Goal: Task Accomplishment & Management: Manage account settings

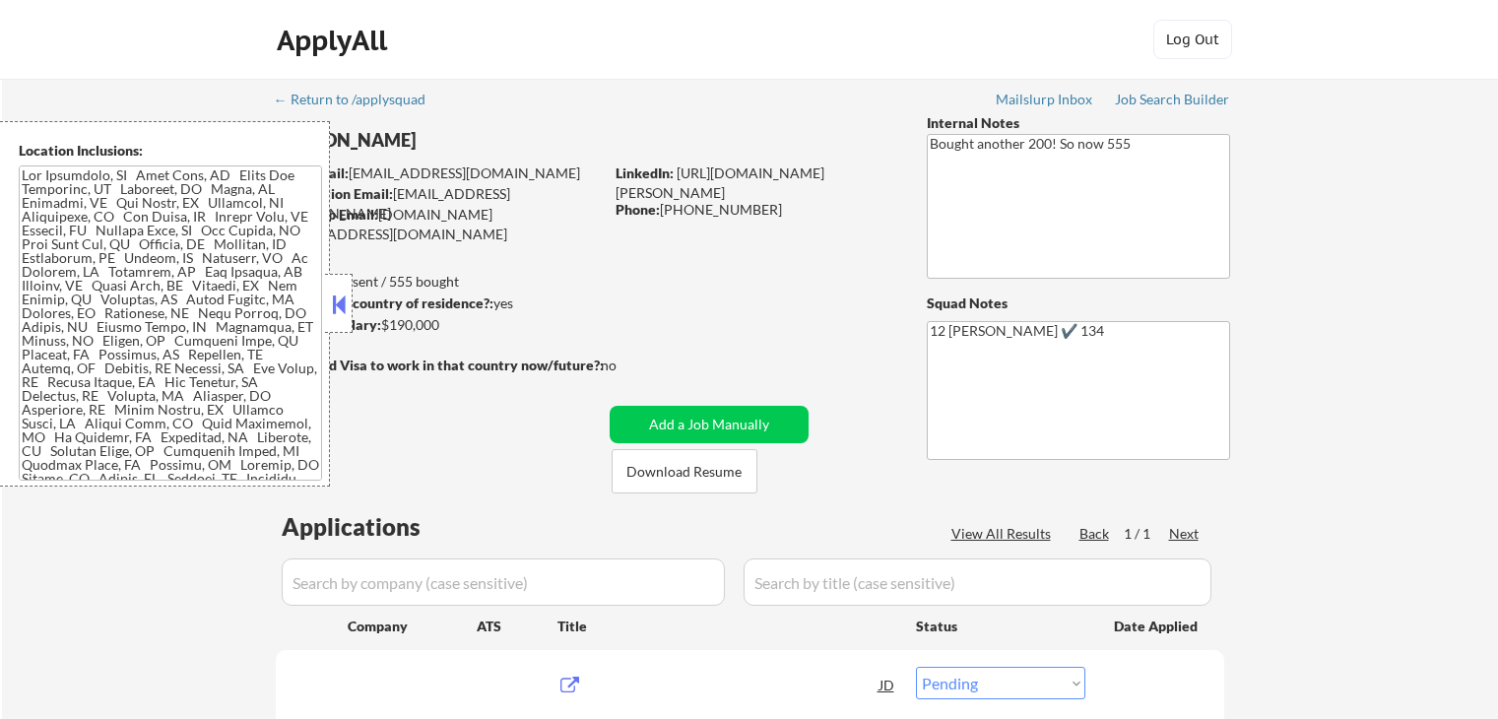
select select ""pending""
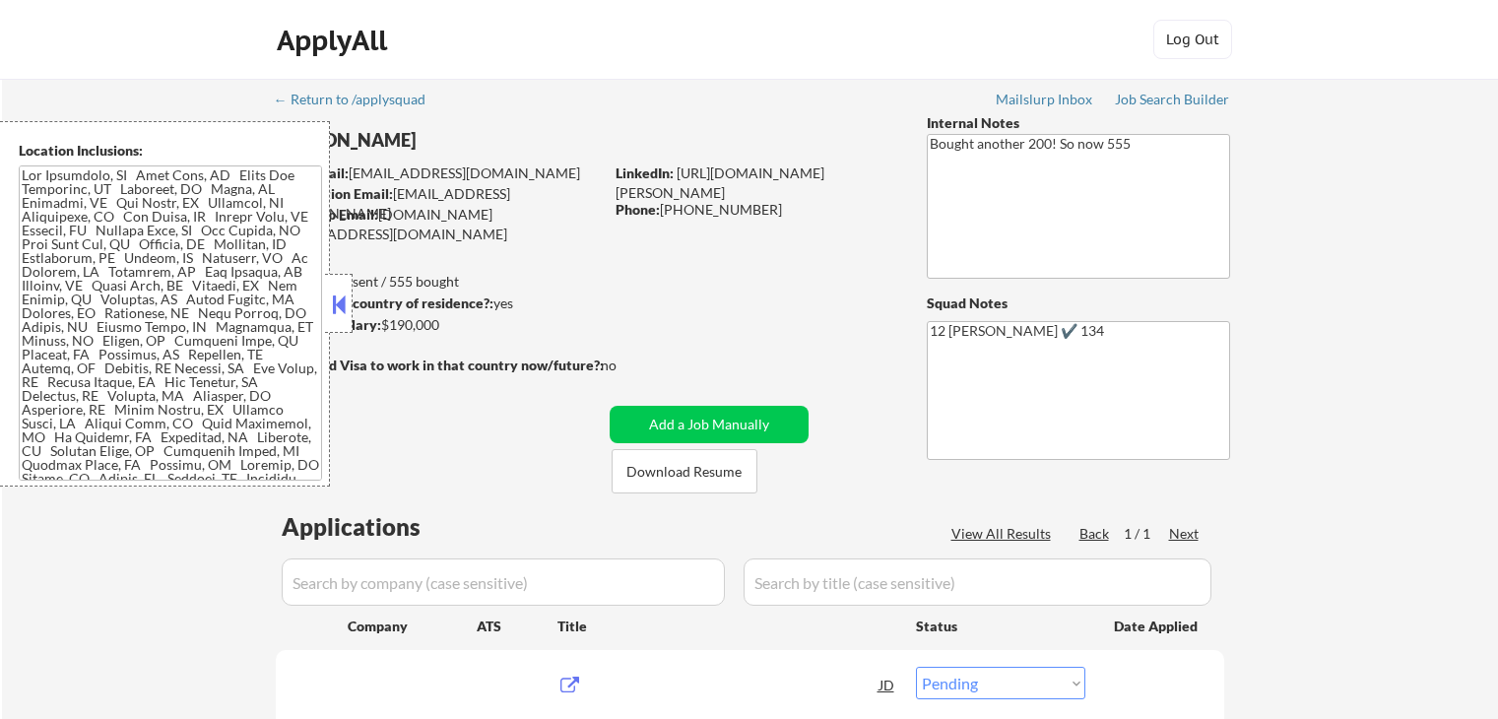
select select ""pending""
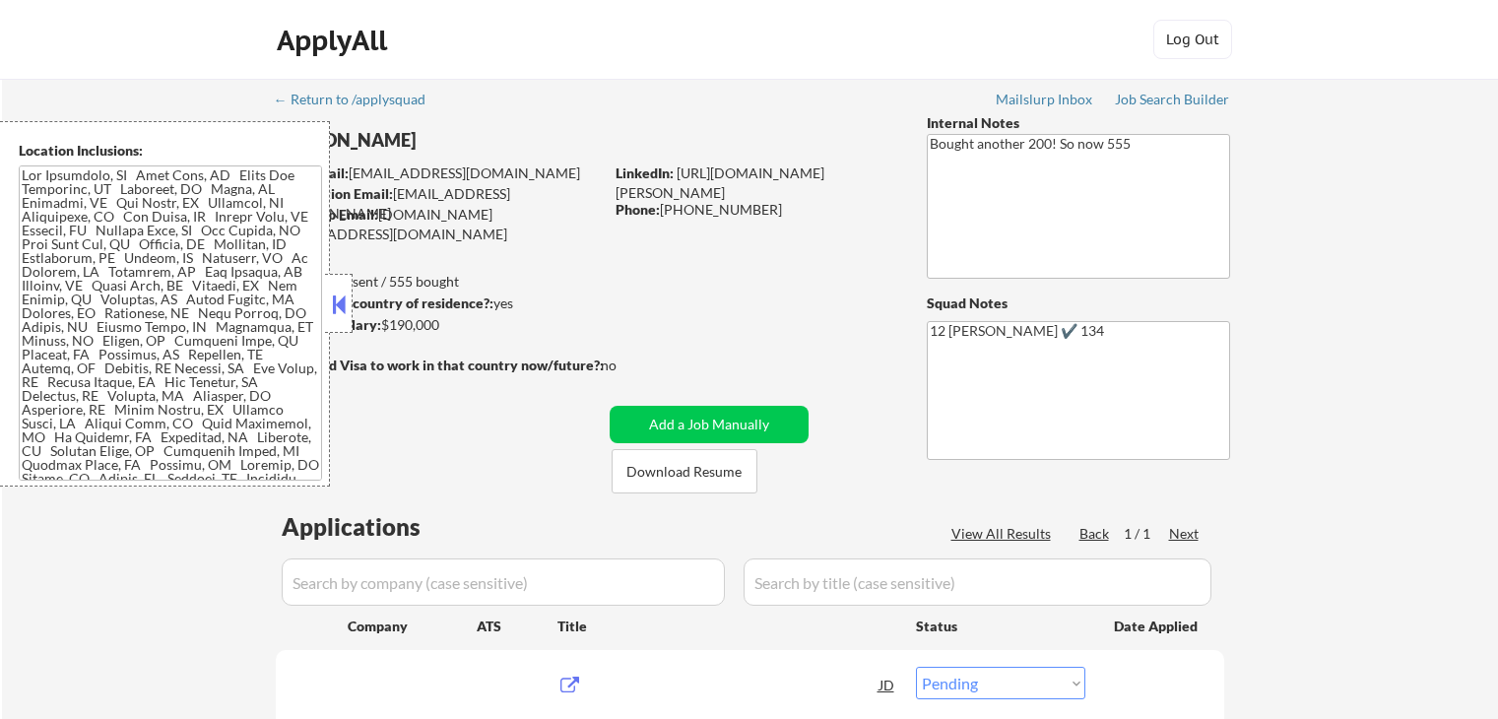
select select ""pending""
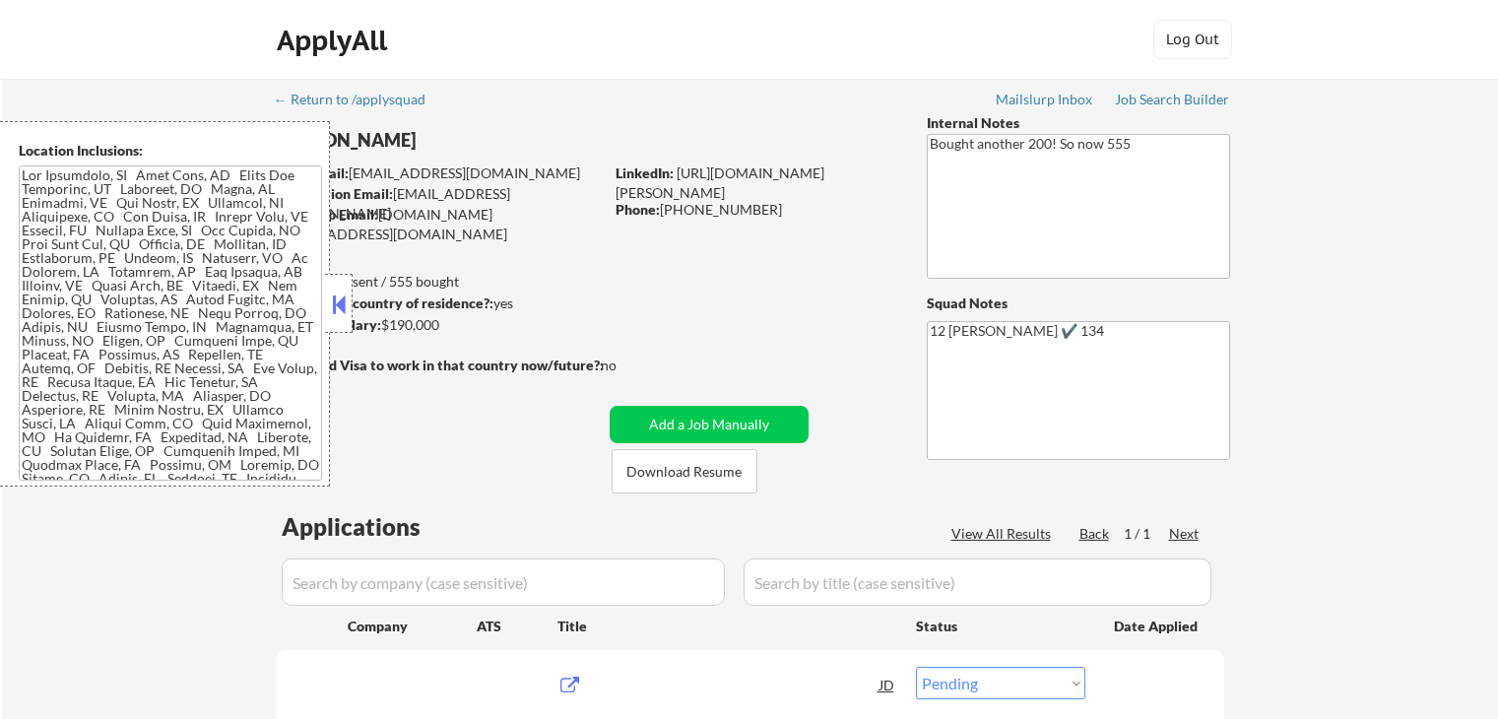
select select ""pending""
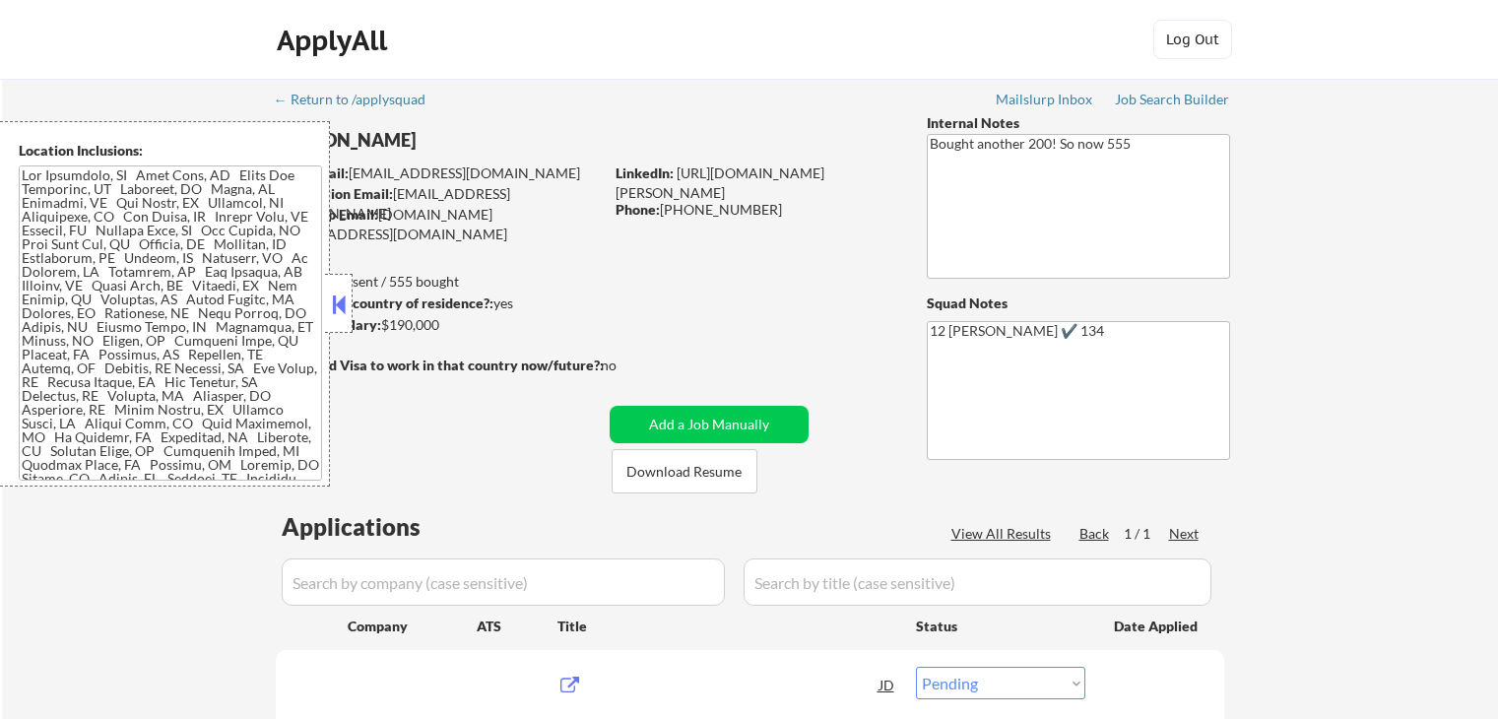
select select ""pending""
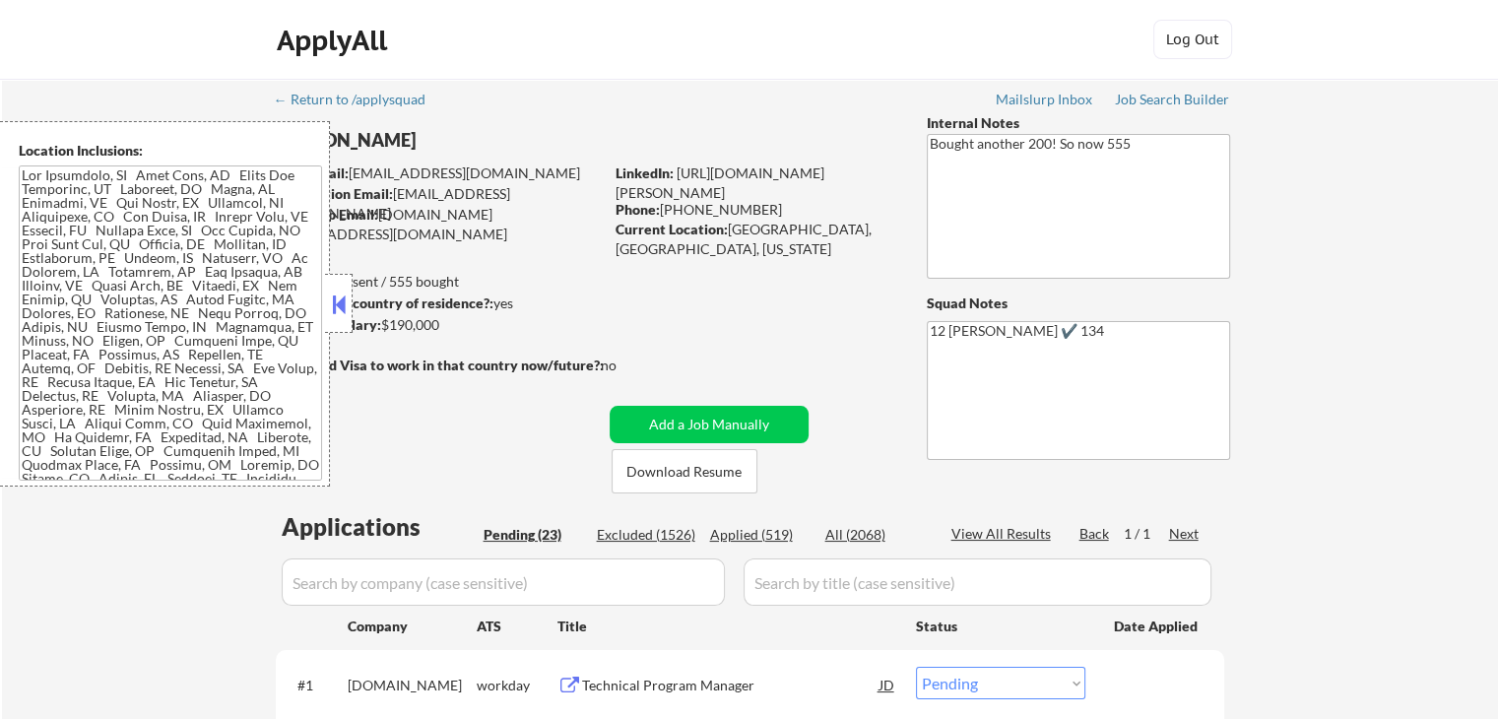
click at [335, 296] on button at bounding box center [339, 305] width 22 height 30
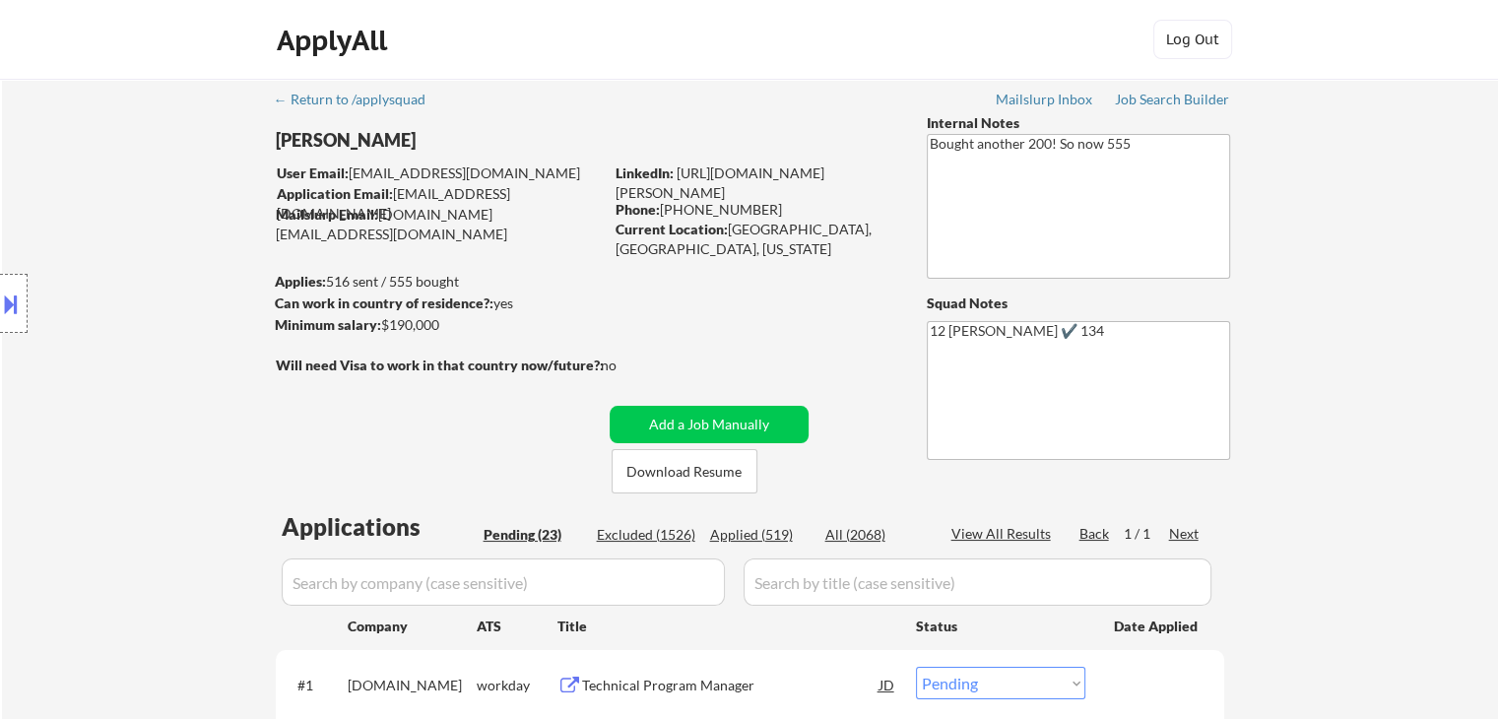
drag, startPoint x: 1424, startPoint y: 381, endPoint x: 1314, endPoint y: 393, distance: 110.9
drag, startPoint x: 1421, startPoint y: 489, endPoint x: 1279, endPoint y: 456, distance: 145.7
click at [754, 537] on div "Applied (519)" at bounding box center [759, 535] width 98 height 20
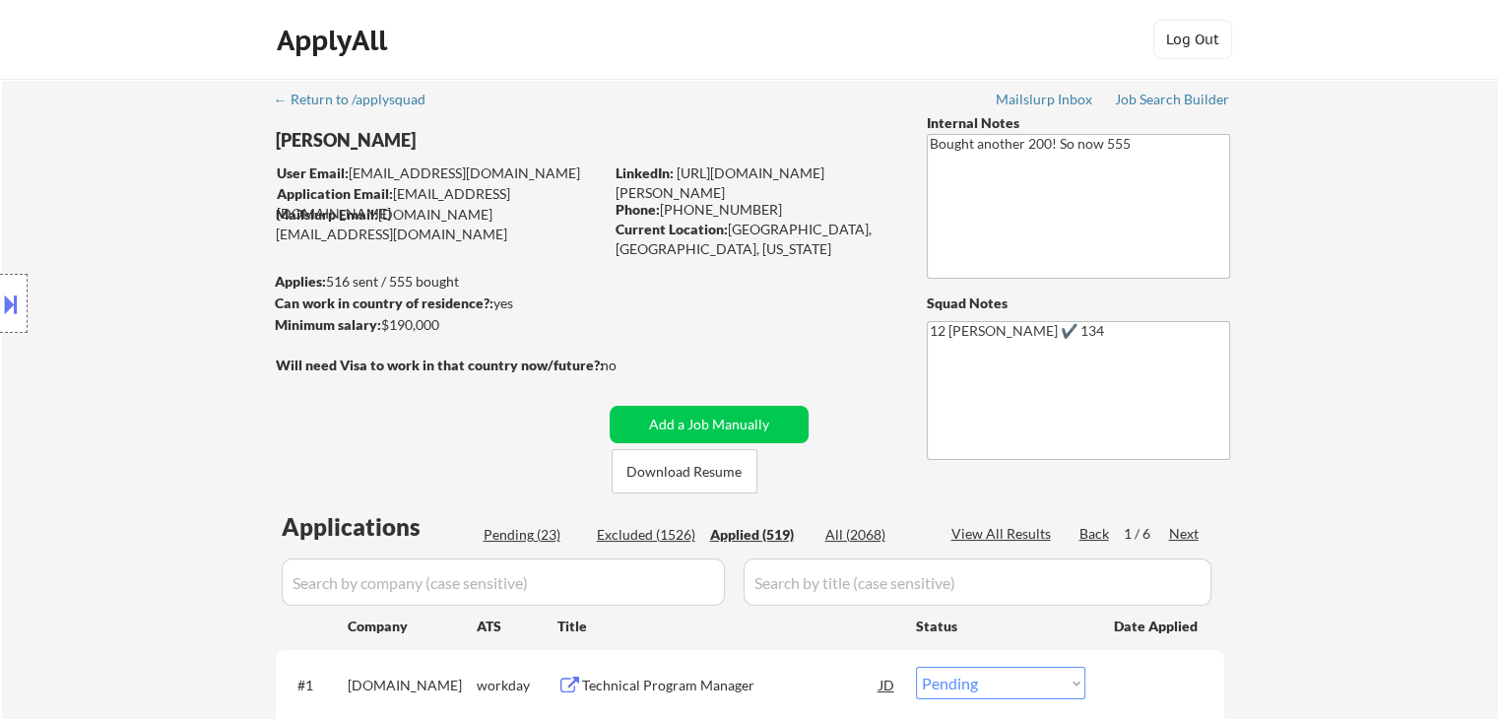
select select ""applied""
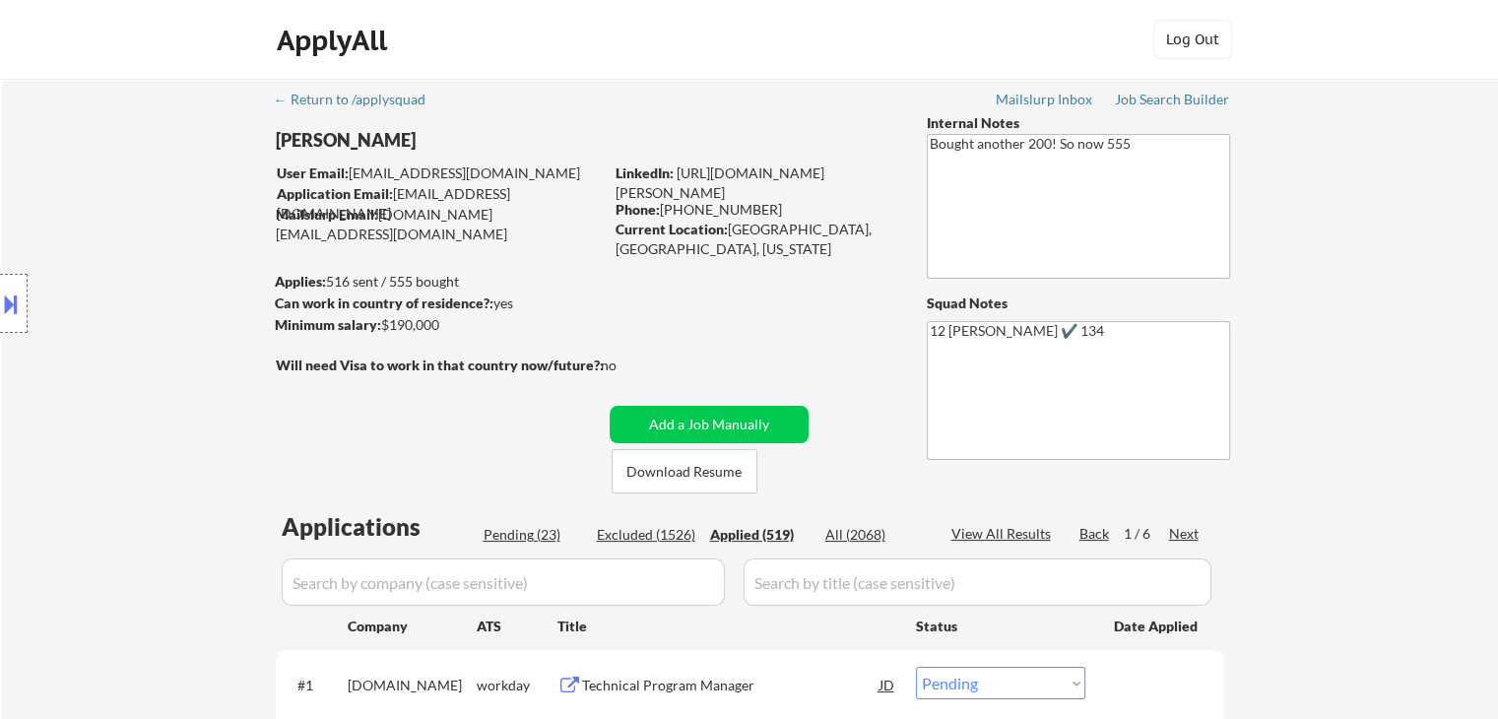
select select ""applied""
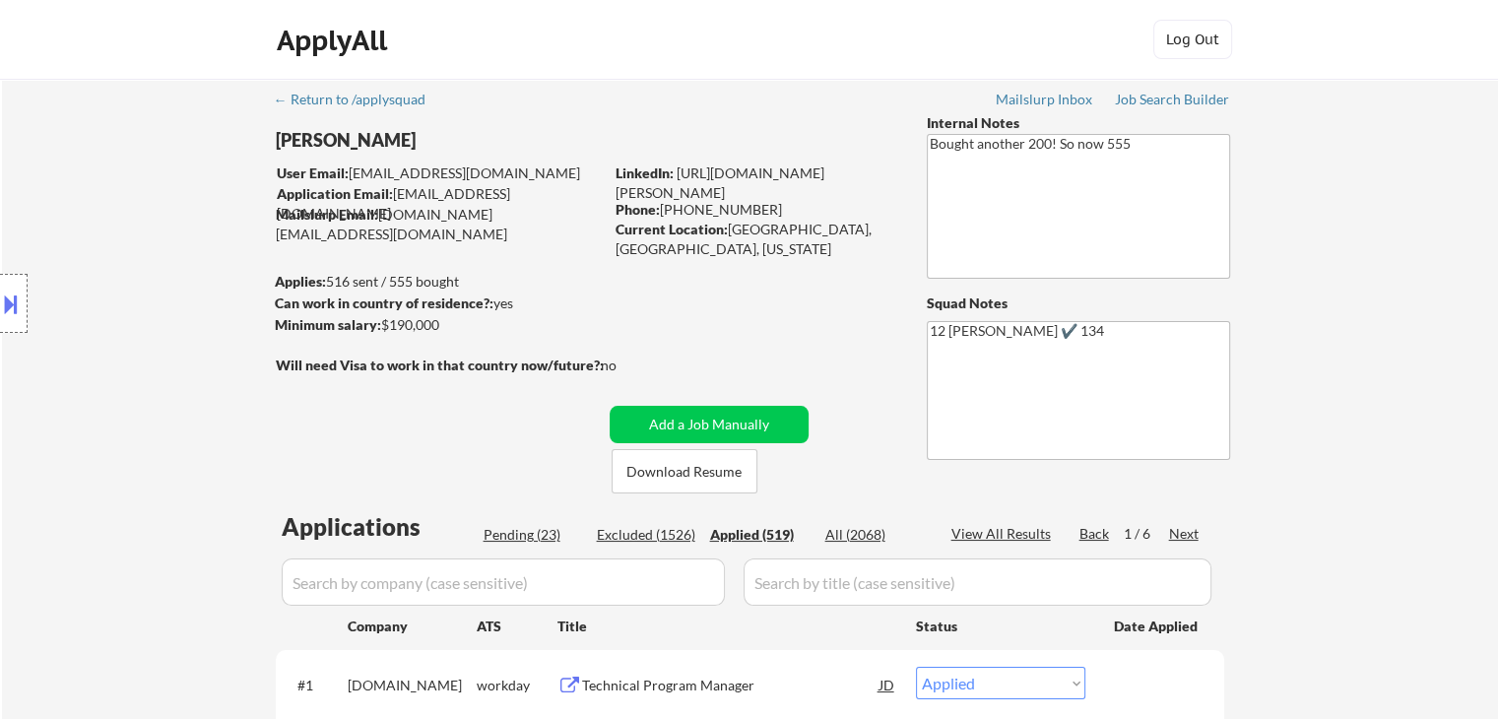
select select ""applied""
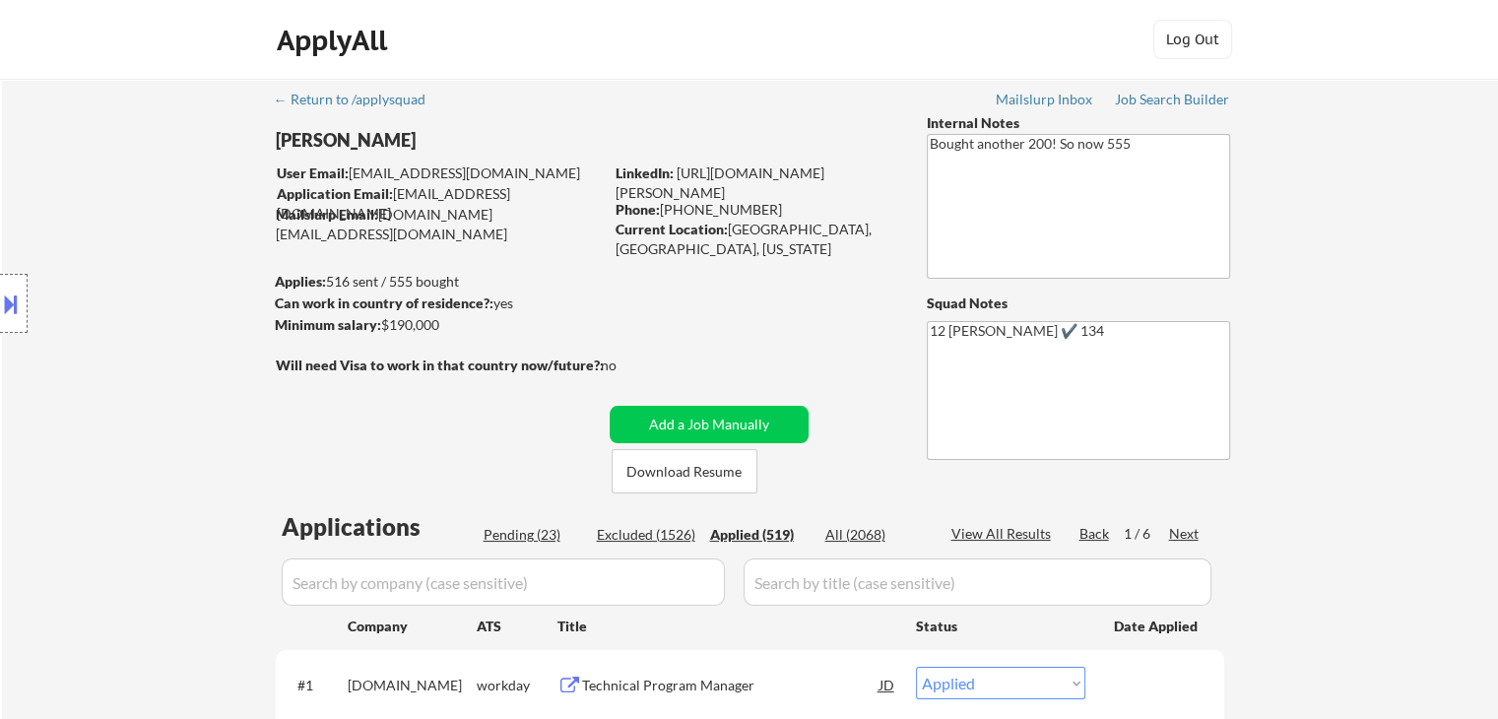
select select ""applied""
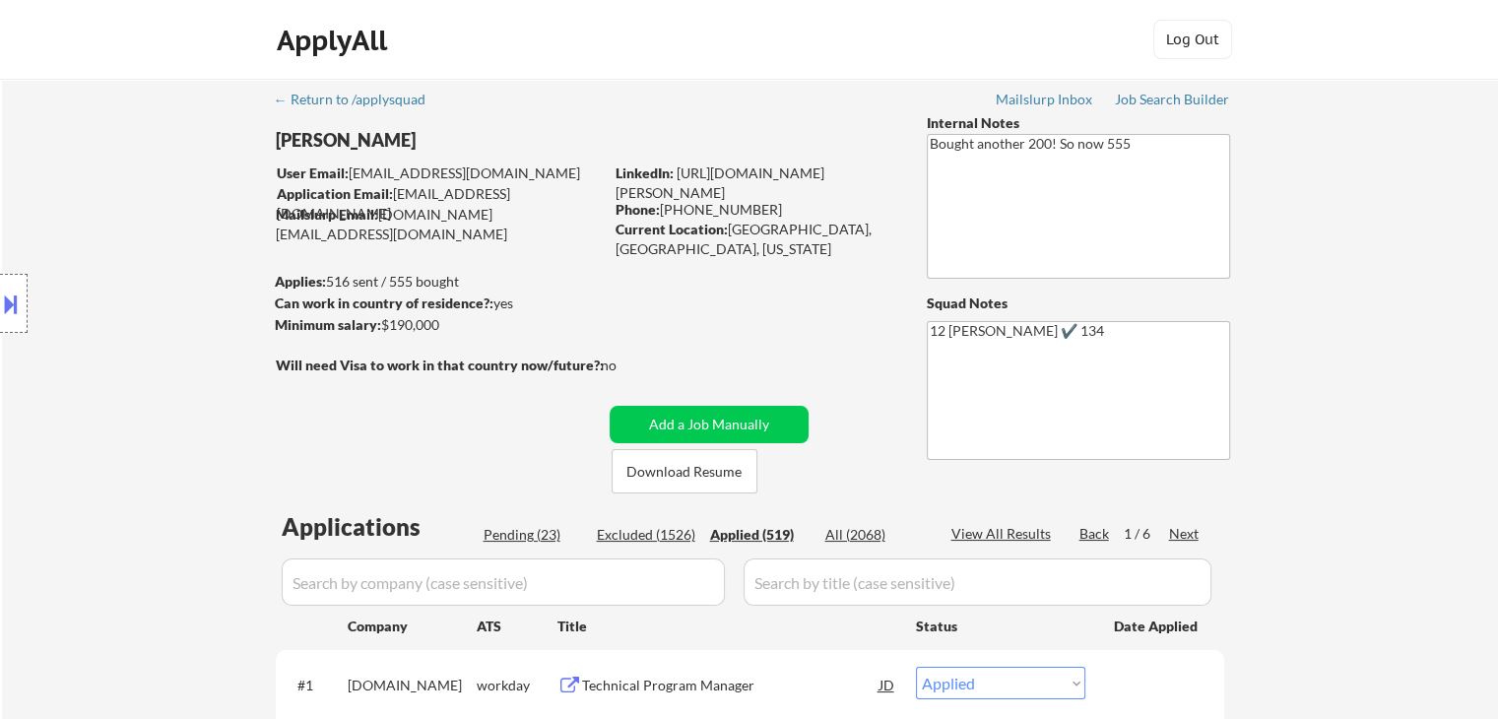
select select ""applied""
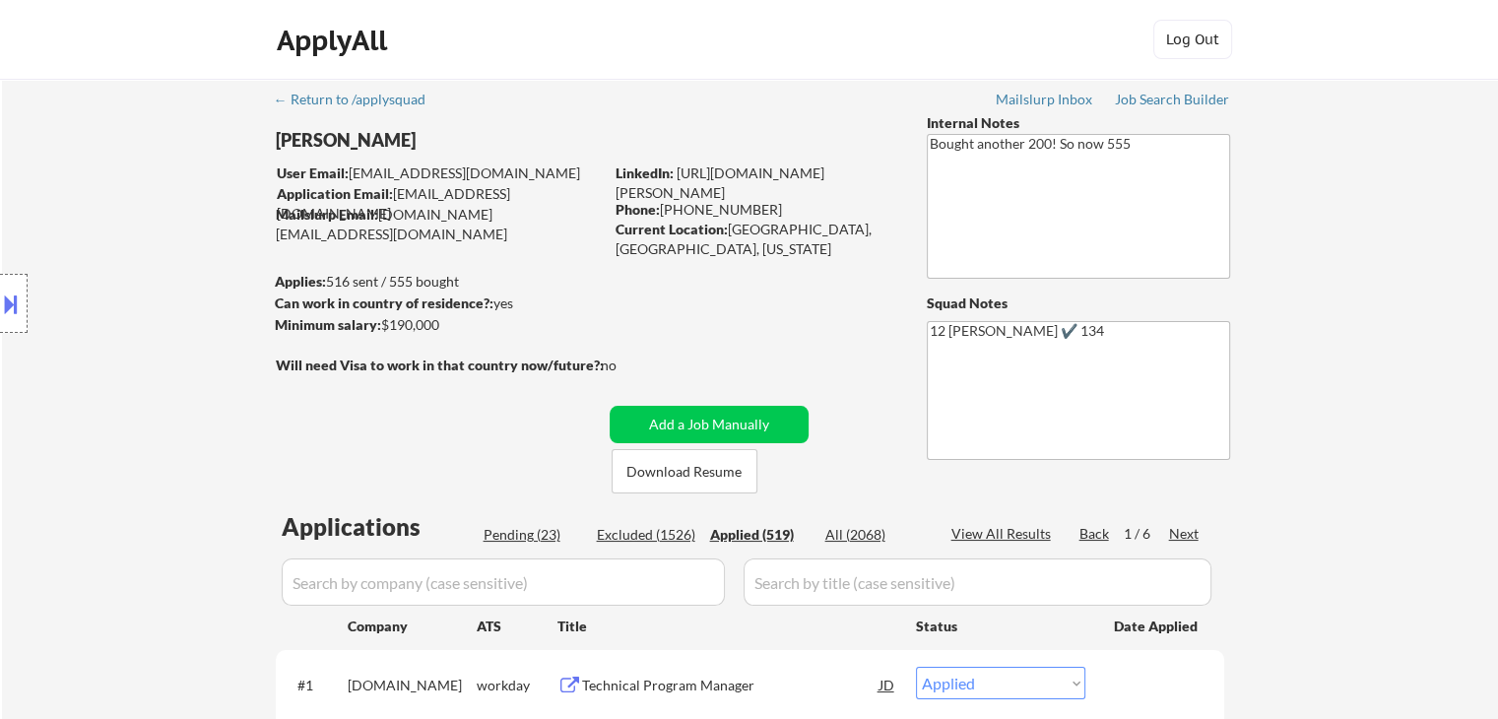
select select ""applied""
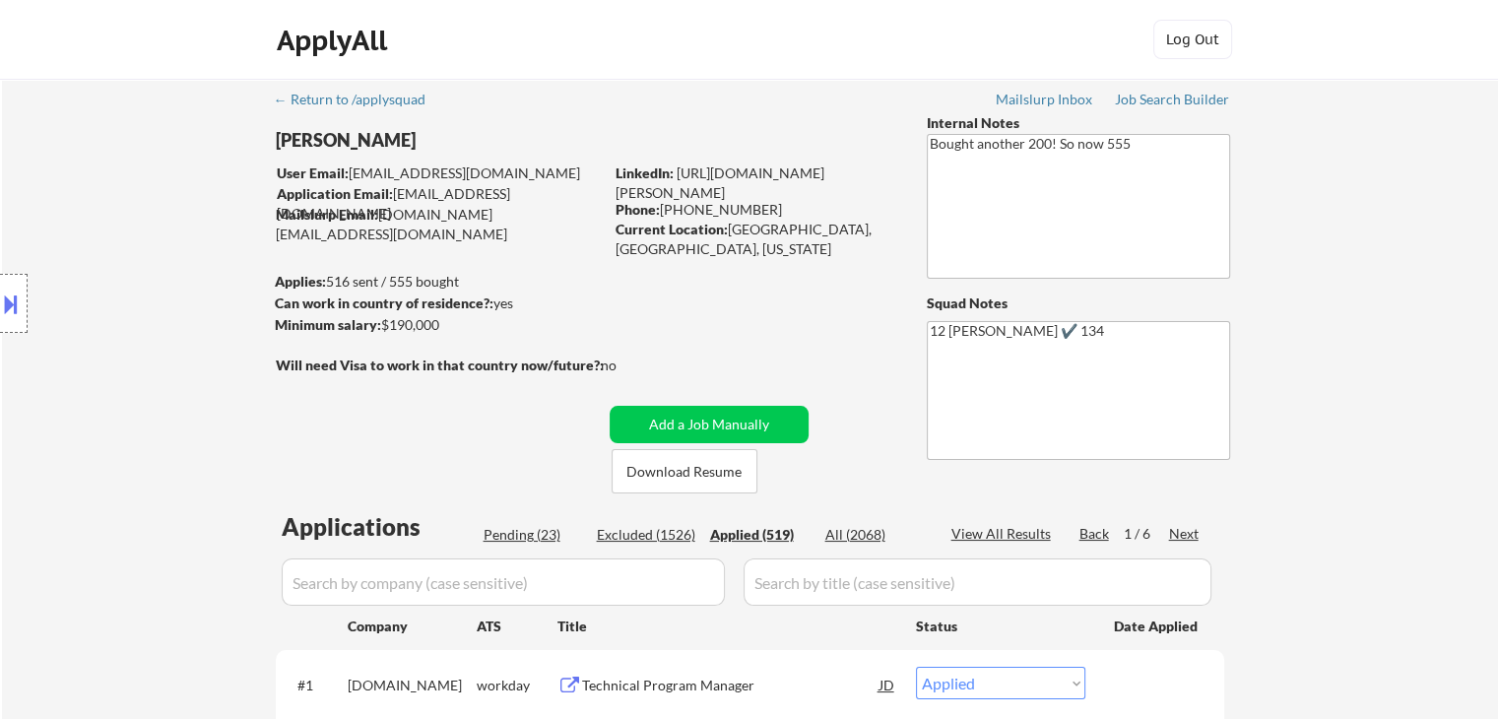
select select ""applied""
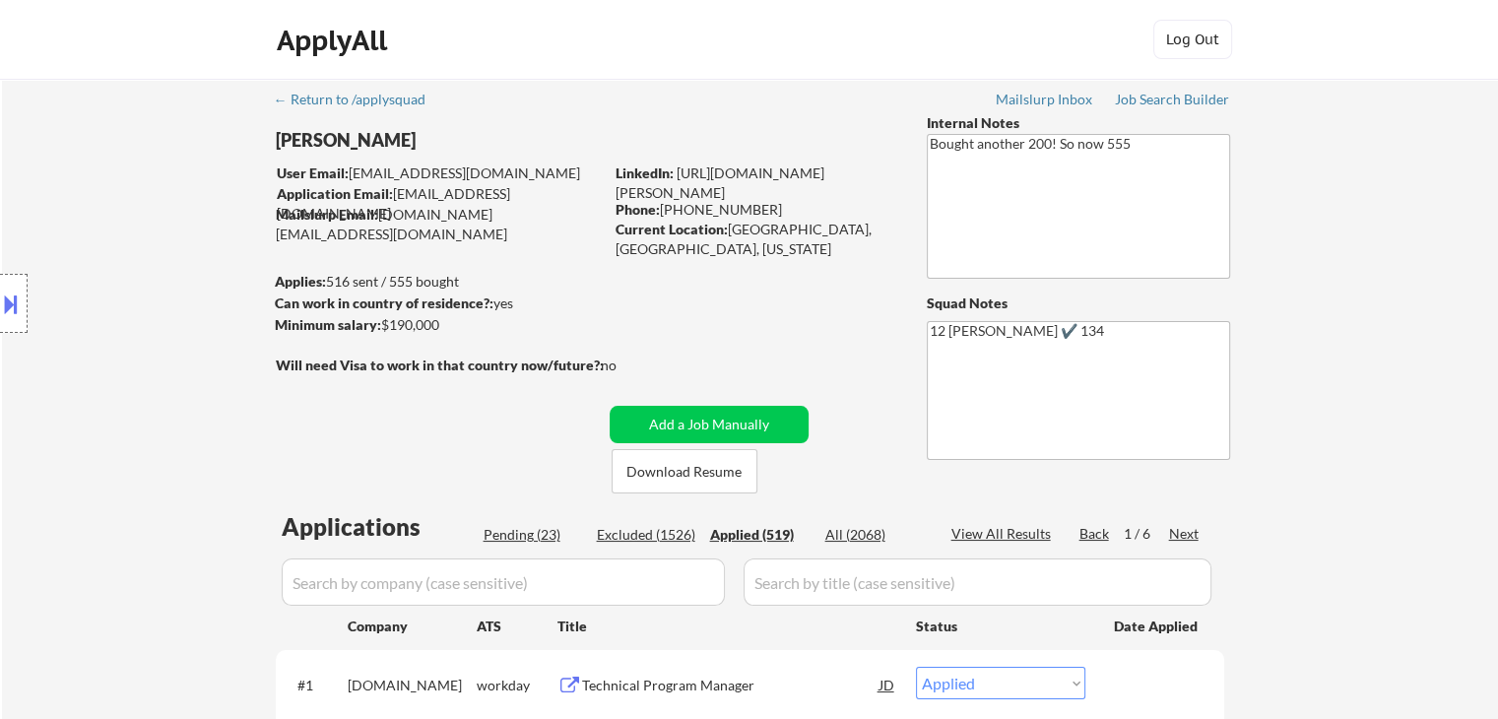
select select ""applied""
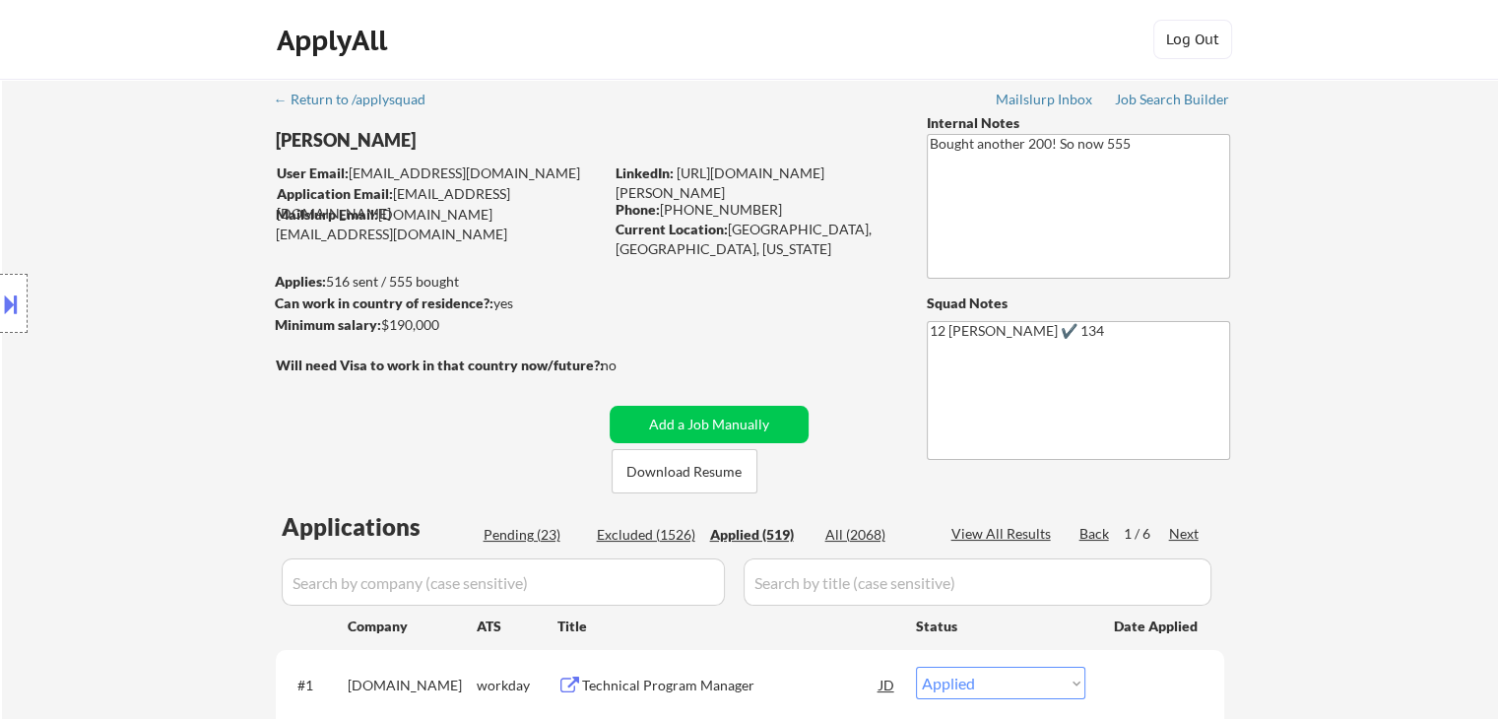
select select ""applied""
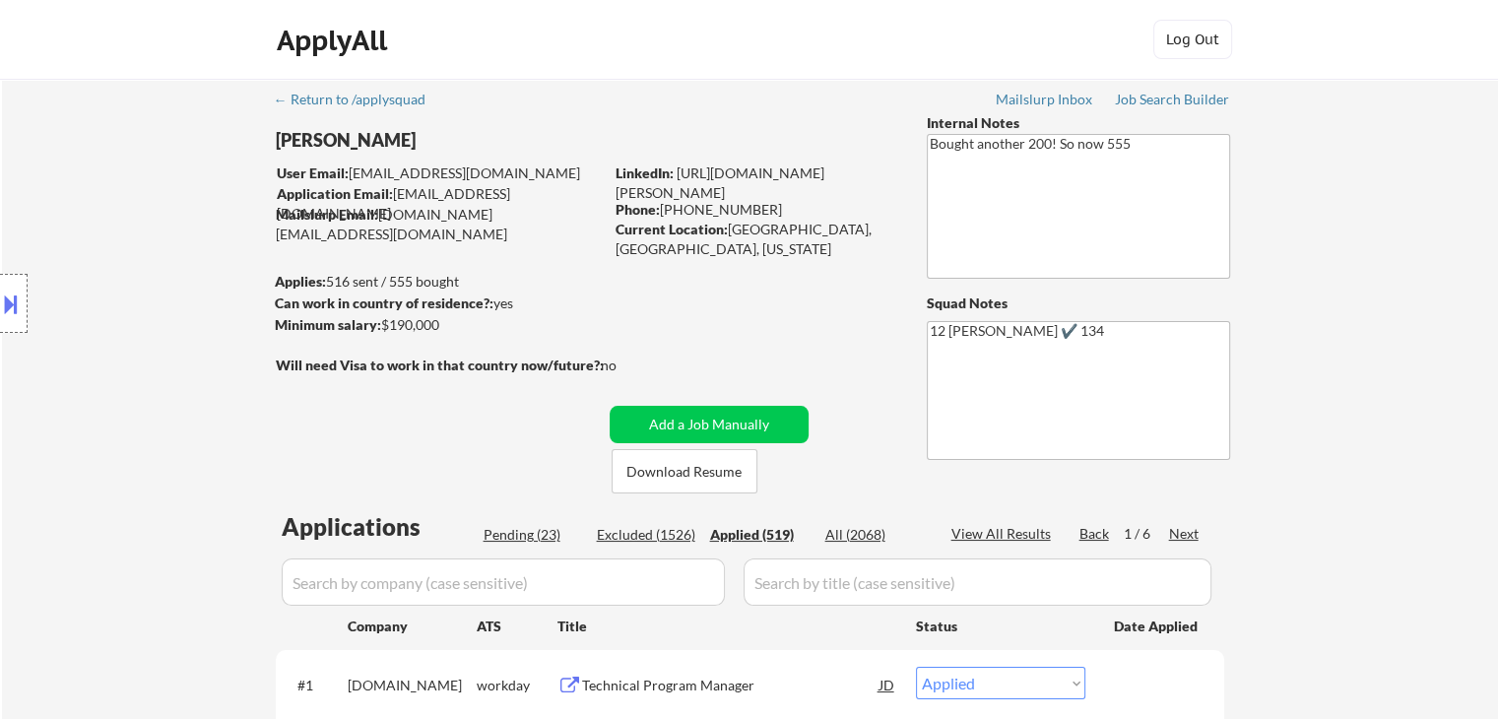
select select ""applied""
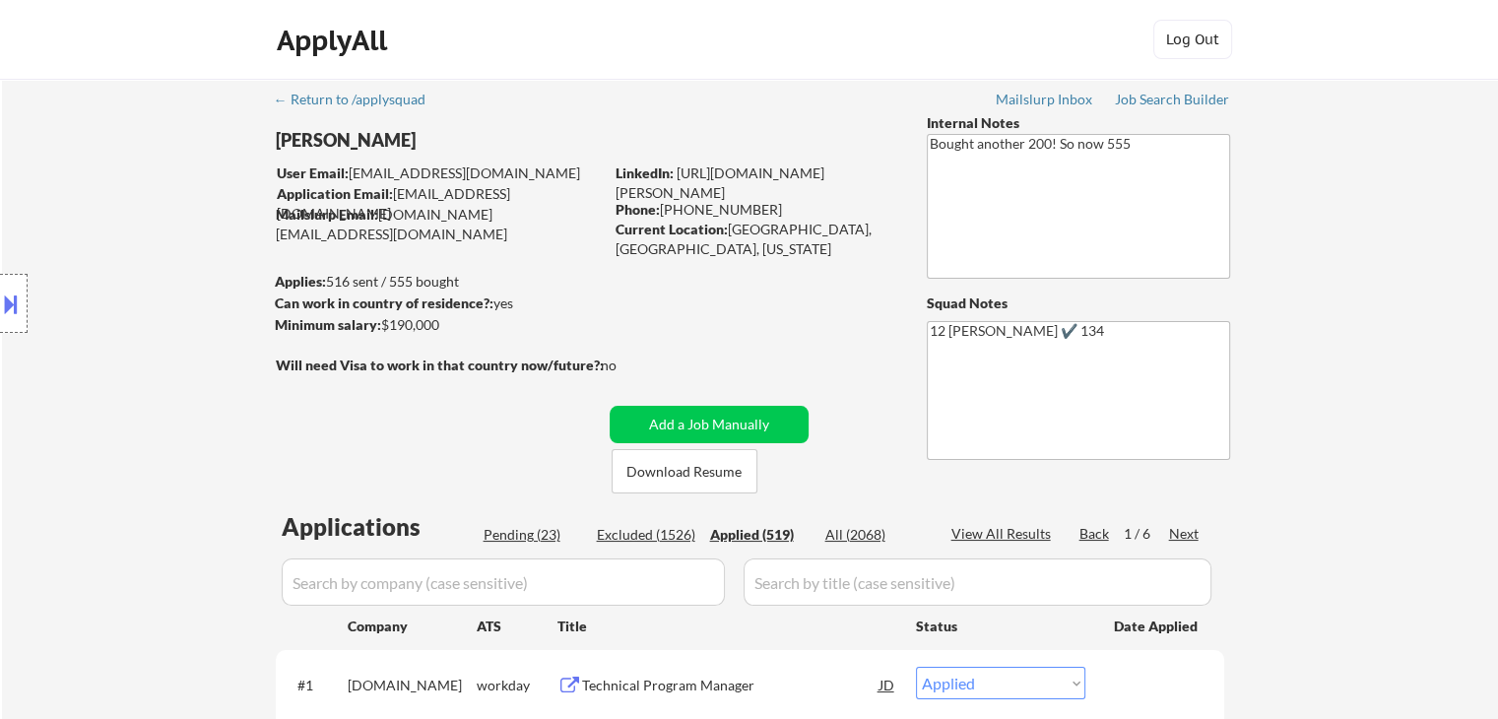
select select ""applied""
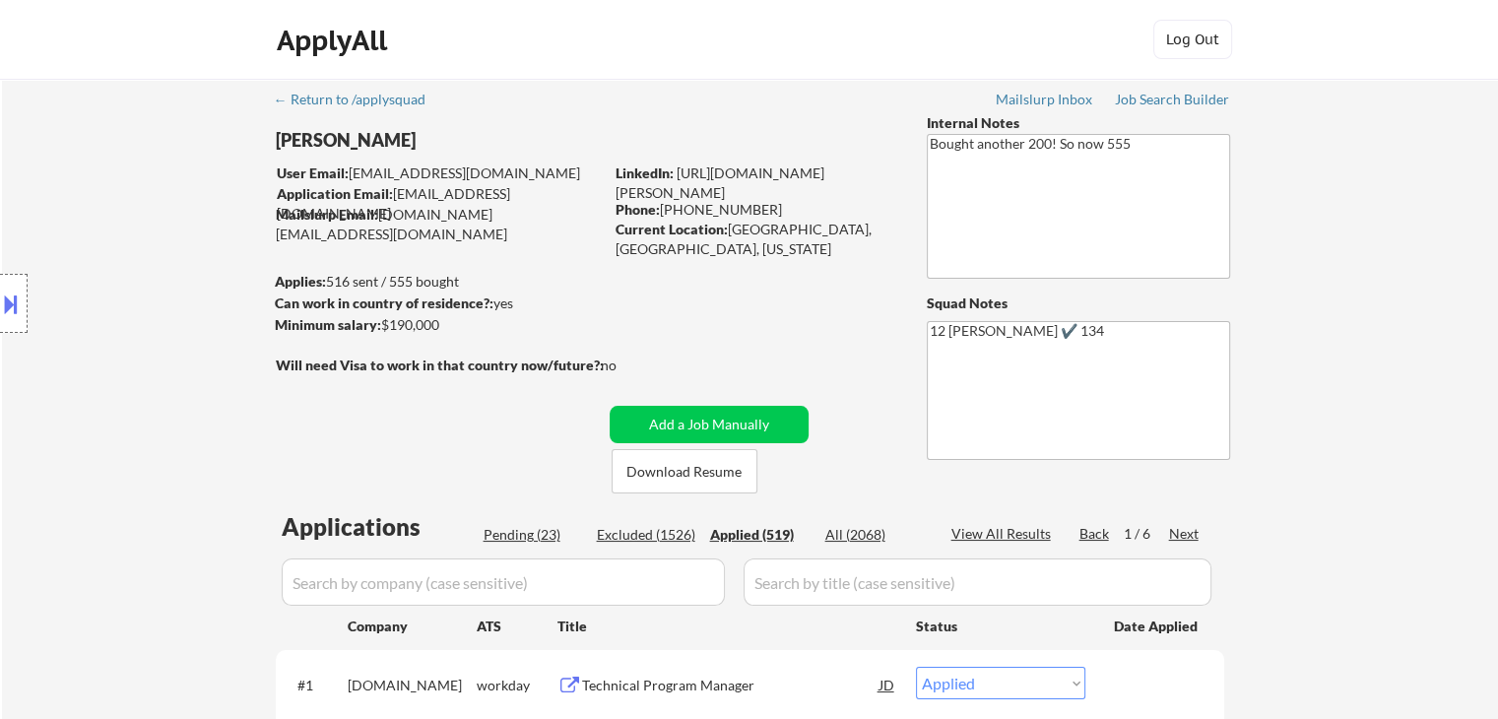
select select ""applied""
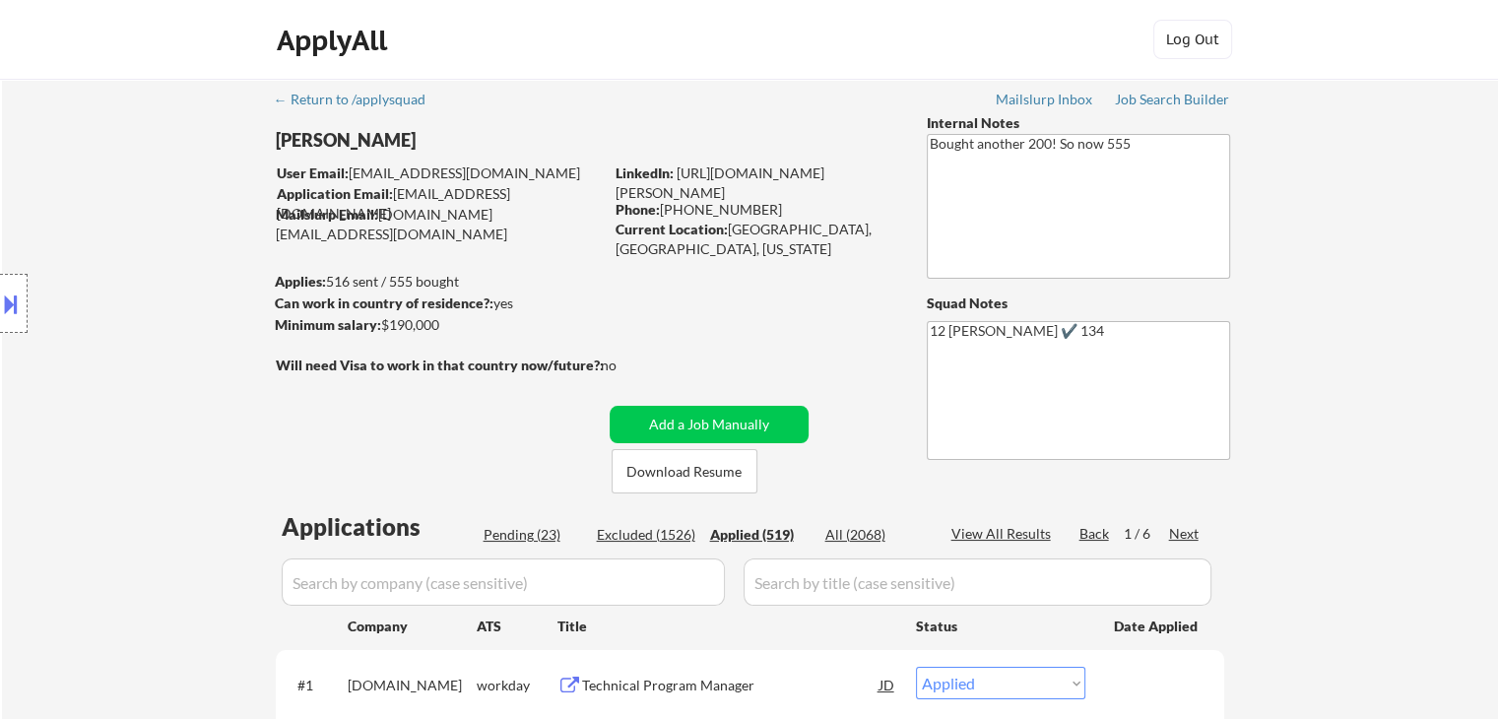
select select ""applied""
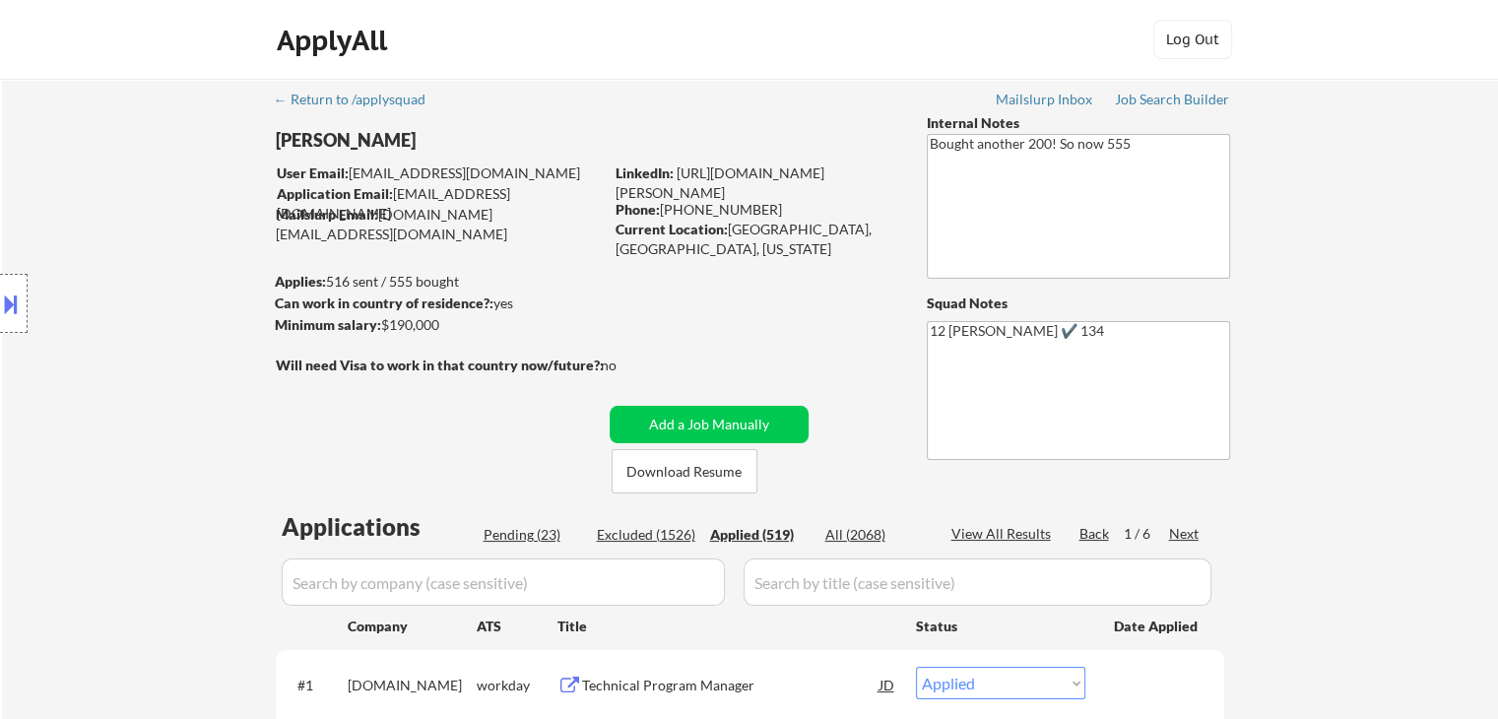
select select ""applied""
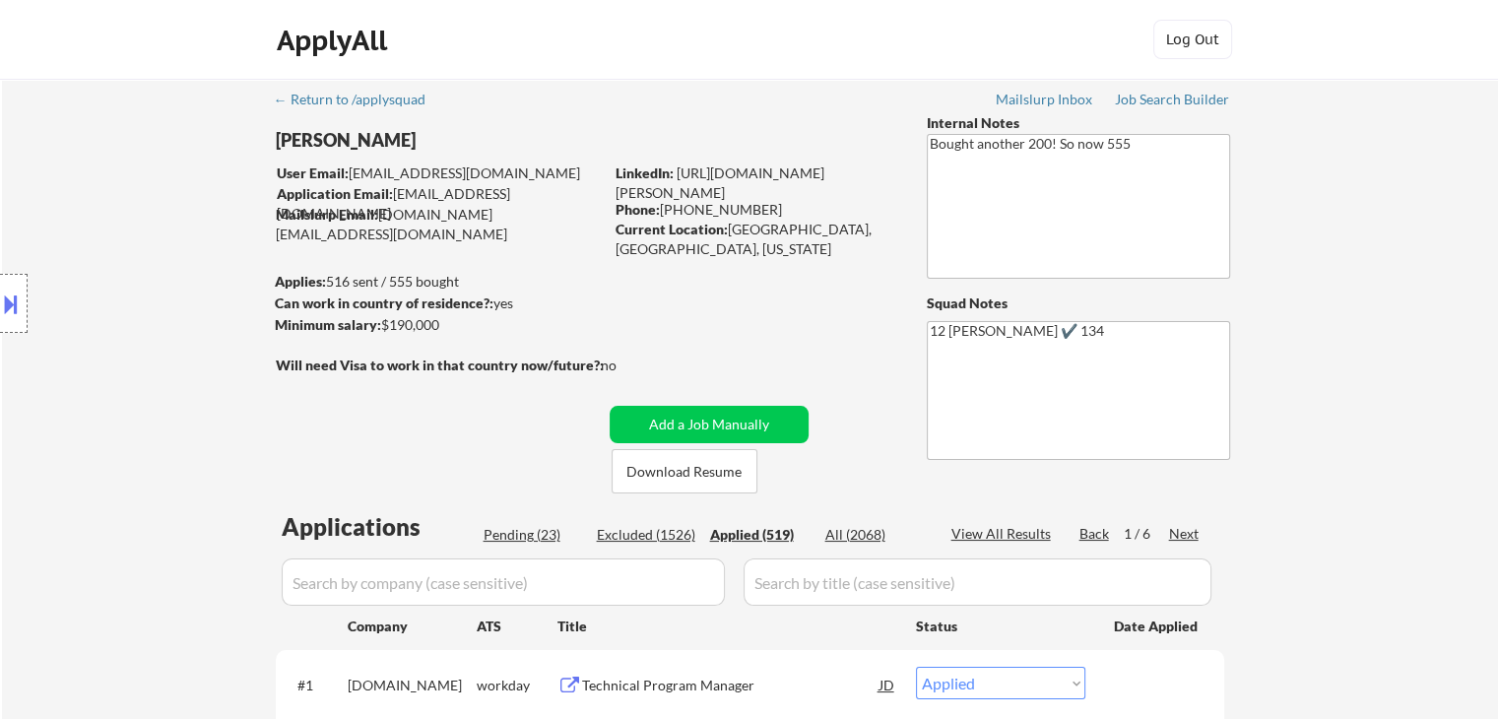
select select ""applied""
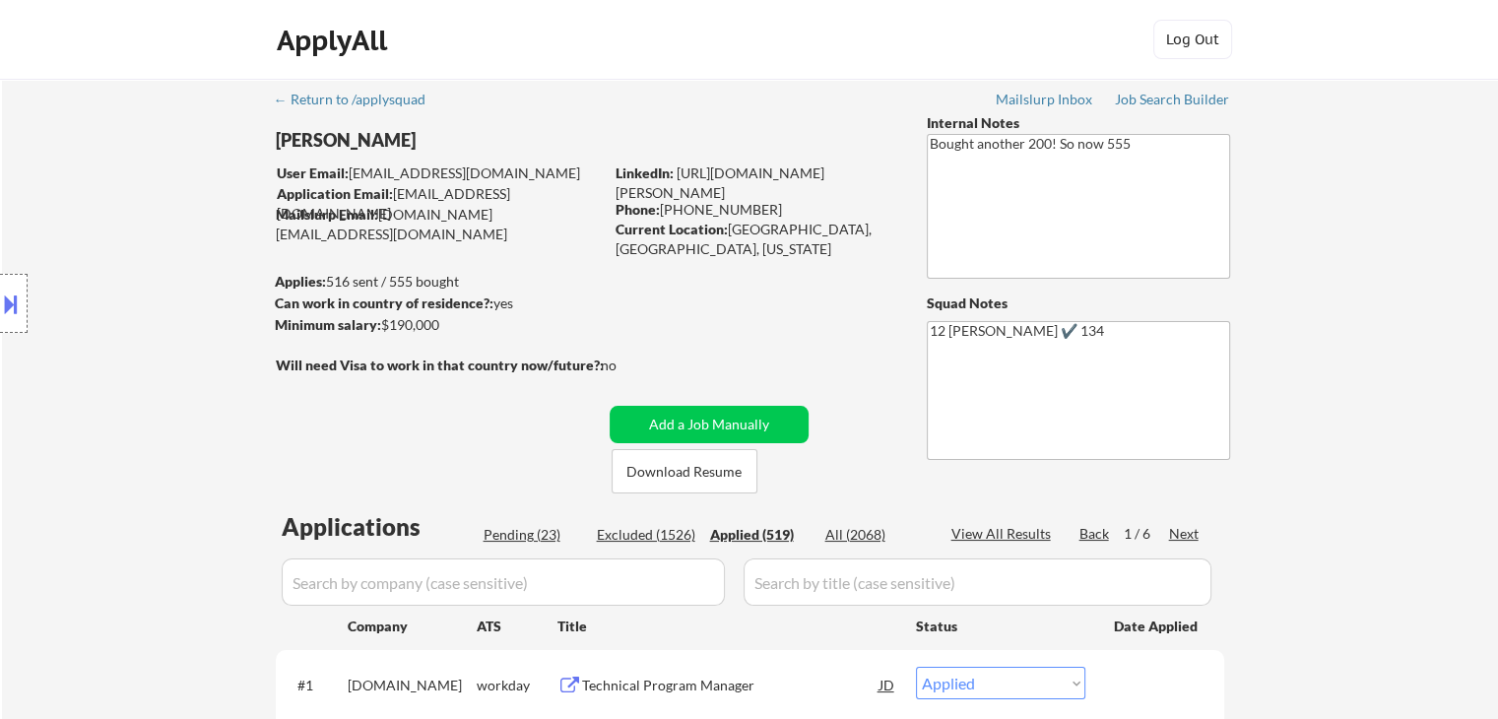
select select ""applied""
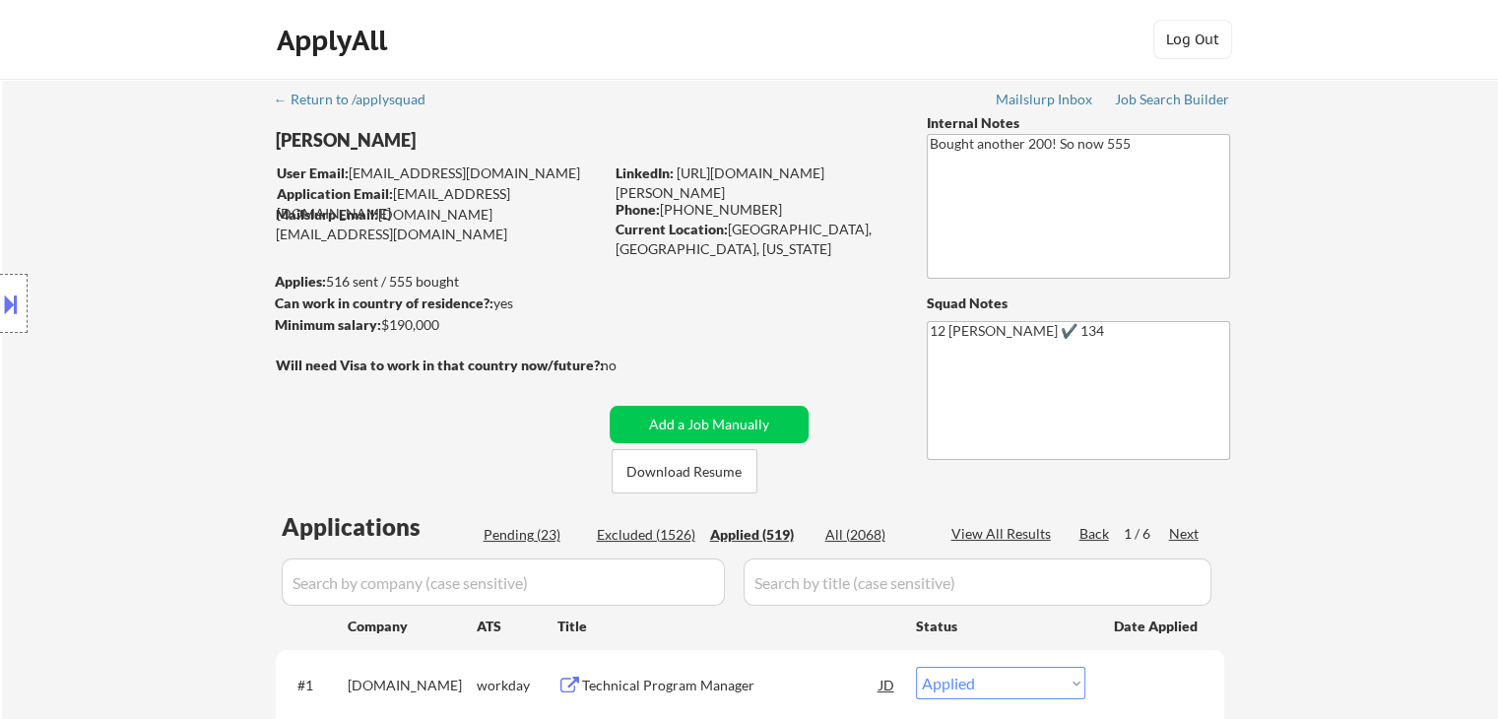
select select ""applied""
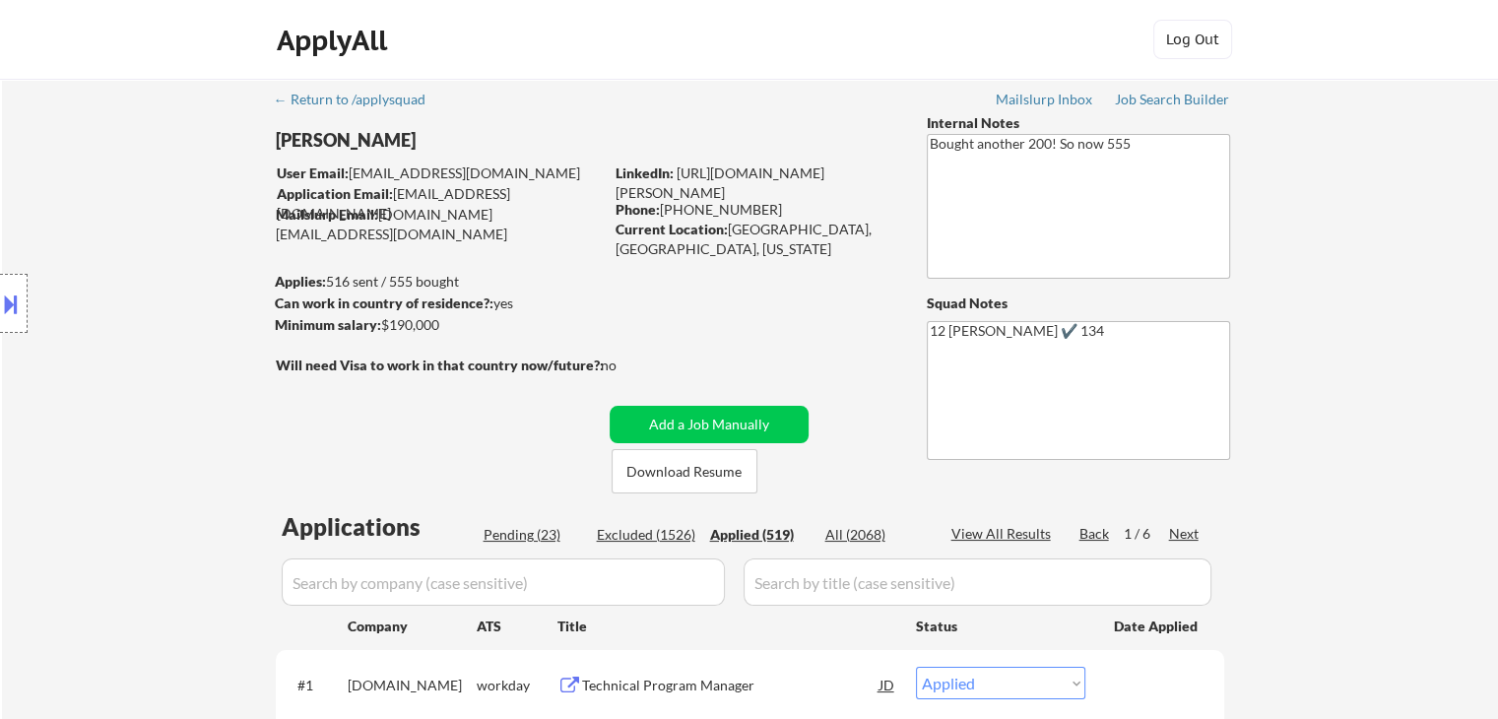
select select ""applied""
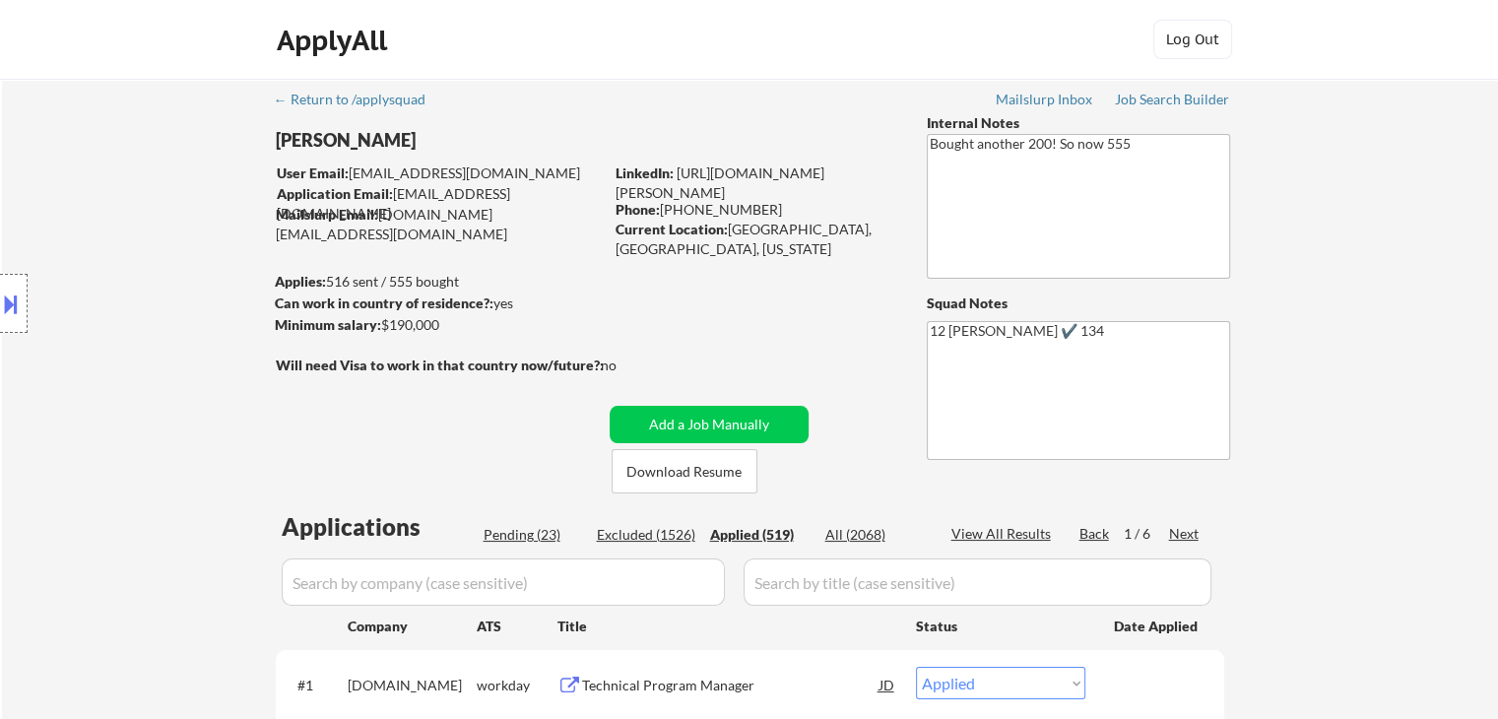
select select ""applied""
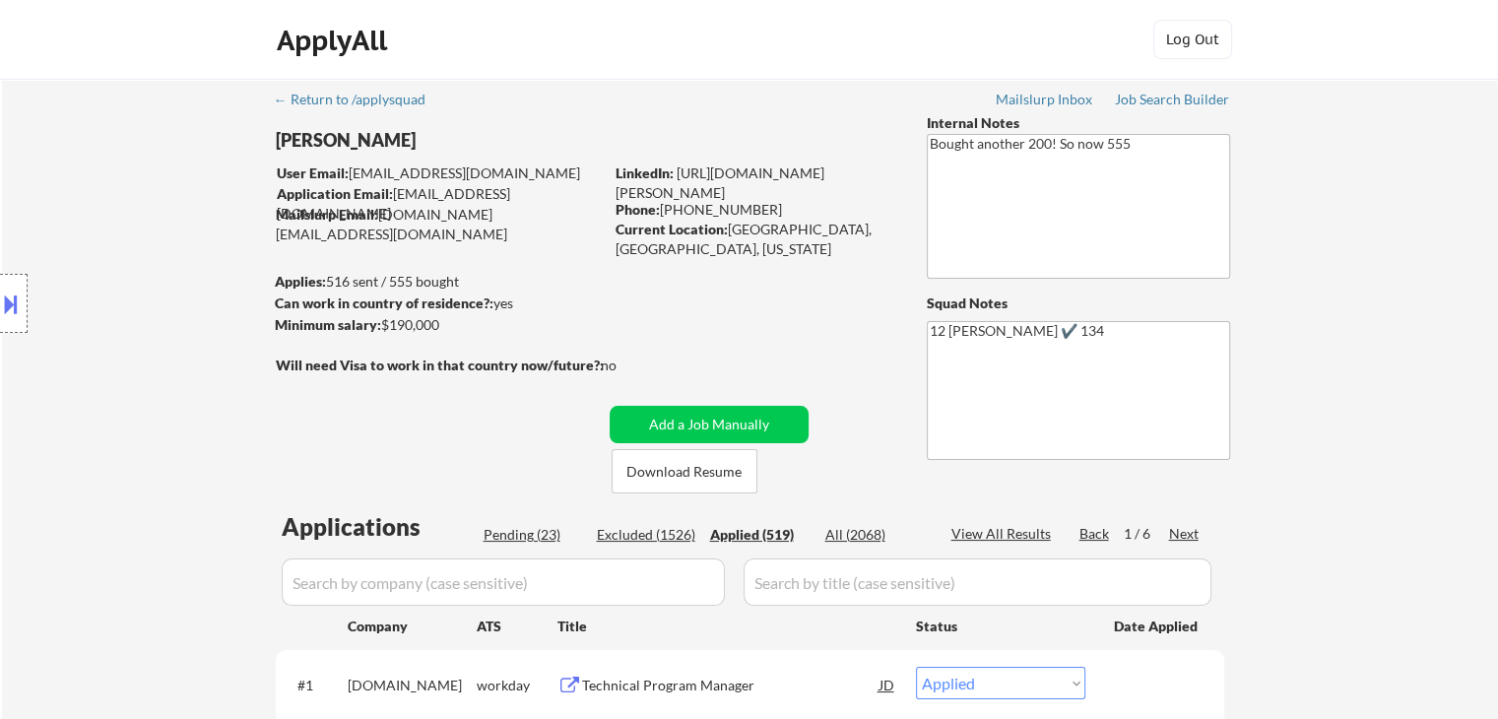
select select ""applied""
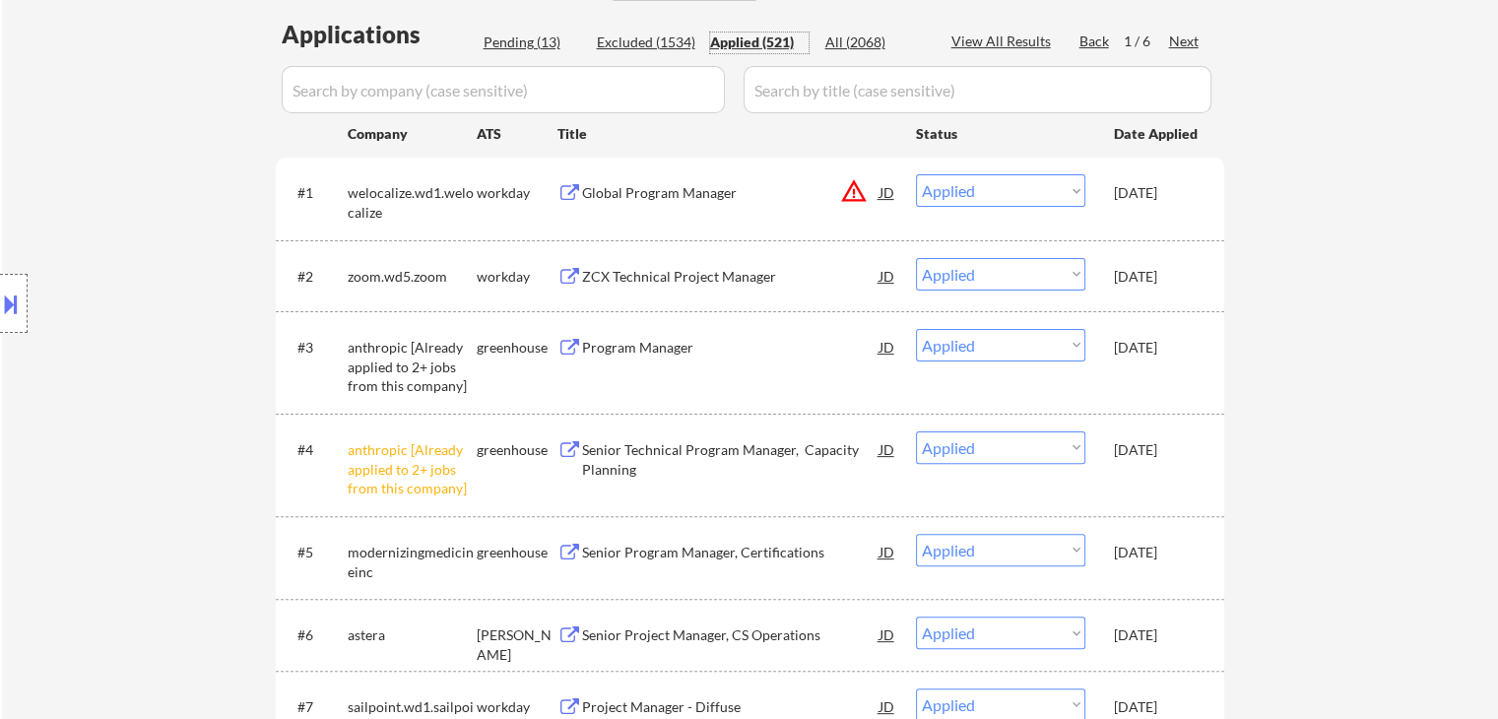
scroll to position [591, 0]
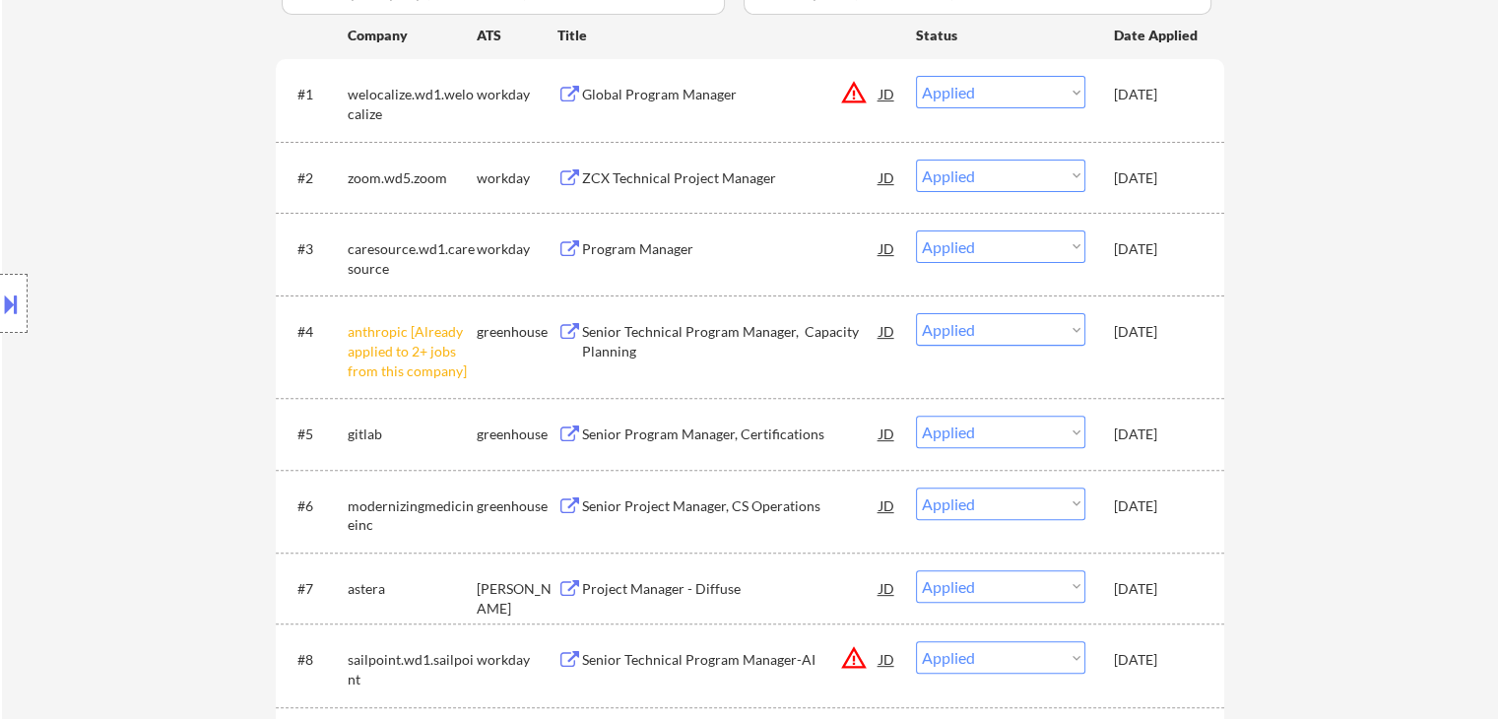
click at [1146, 263] on div "[DATE]" at bounding box center [1157, 247] width 87 height 35
